Goal: Information Seeking & Learning: Learn about a topic

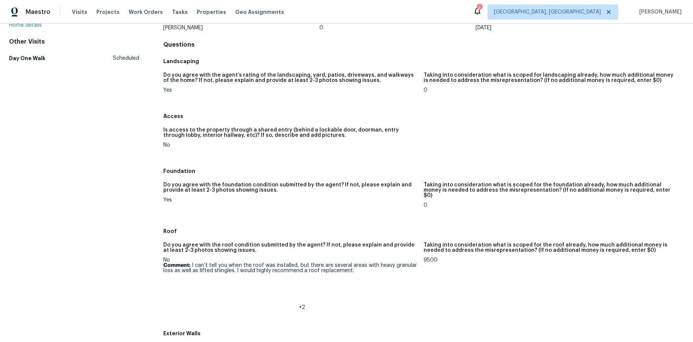
scroll to position [86, 0]
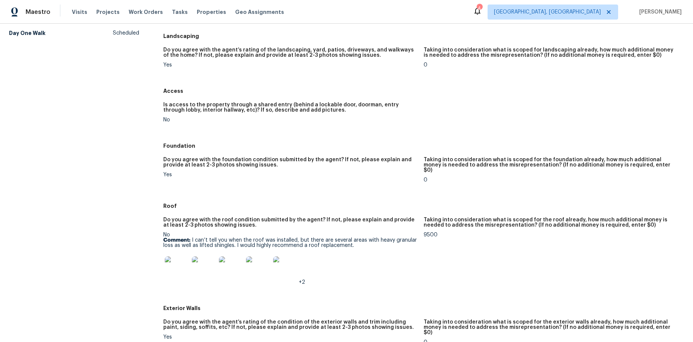
click at [172, 266] on img at bounding box center [177, 269] width 24 height 24
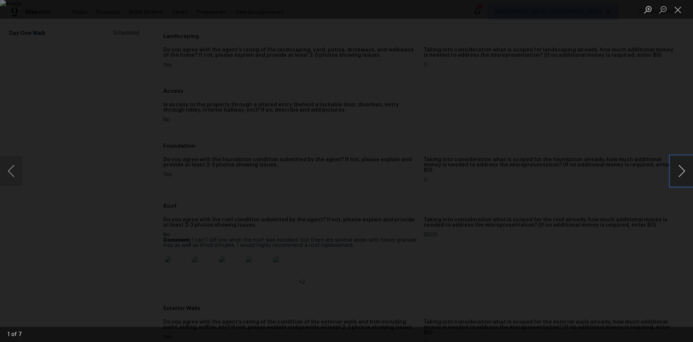
click at [684, 176] on button "Next image" at bounding box center [681, 171] width 23 height 30
click at [683, 165] on button "Next image" at bounding box center [681, 171] width 23 height 30
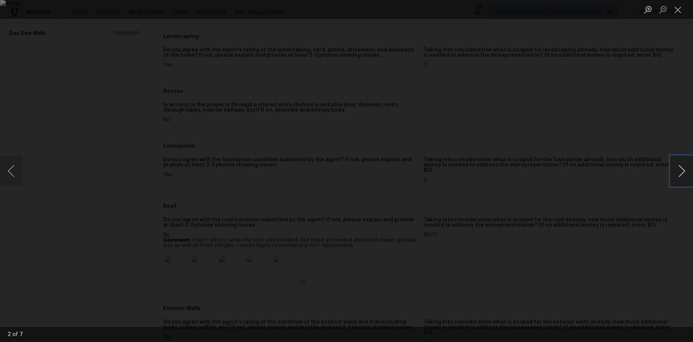
click at [682, 165] on button "Next image" at bounding box center [681, 171] width 23 height 30
click at [689, 178] on button "Next image" at bounding box center [681, 171] width 23 height 30
click at [684, 170] on button "Next image" at bounding box center [681, 171] width 23 height 30
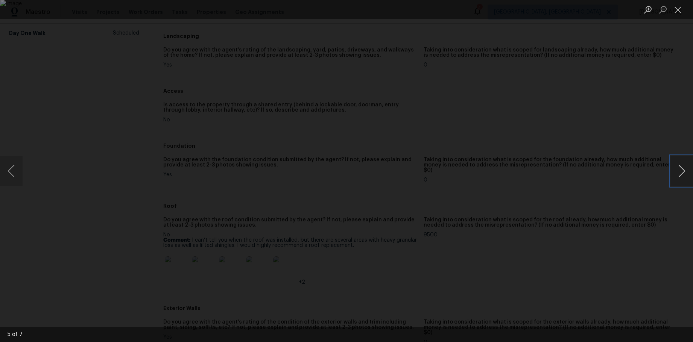
click at [685, 177] on button "Next image" at bounding box center [681, 171] width 23 height 30
click at [680, 164] on button "Next image" at bounding box center [681, 171] width 23 height 30
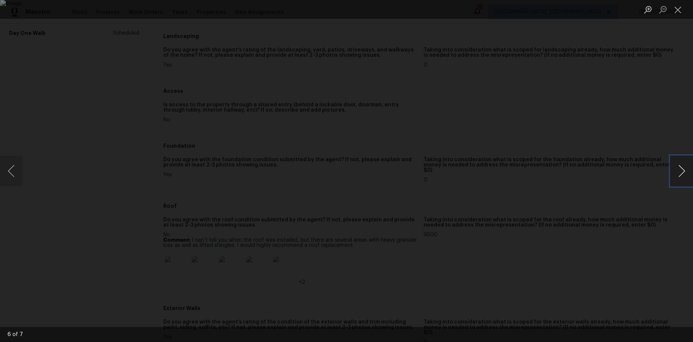
click at [680, 164] on button "Next image" at bounding box center [681, 171] width 23 height 30
click at [596, 96] on div "Lightbox" at bounding box center [346, 171] width 693 height 342
